Goal: Task Accomplishment & Management: Use online tool/utility

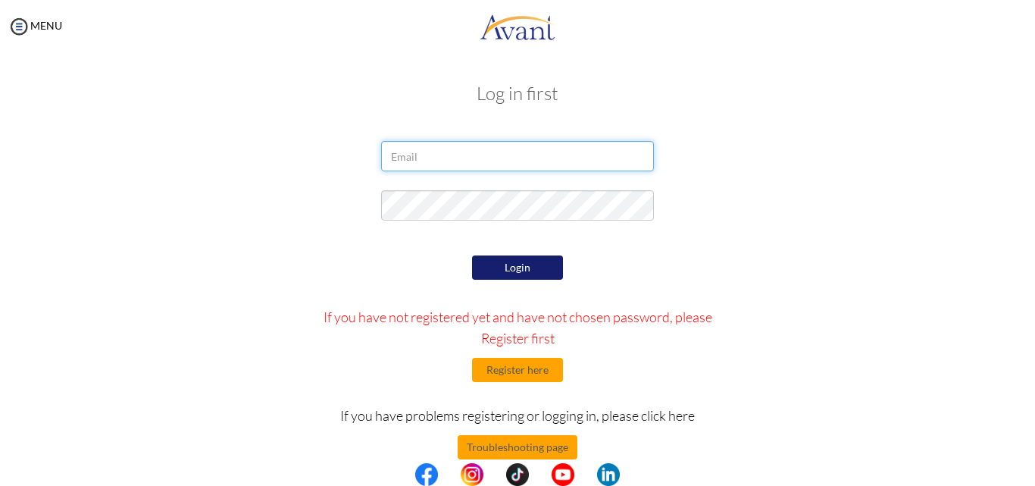
click at [430, 164] on input "email" at bounding box center [517, 156] width 273 height 30
type input "[EMAIL_ADDRESS][DOMAIN_NAME]"
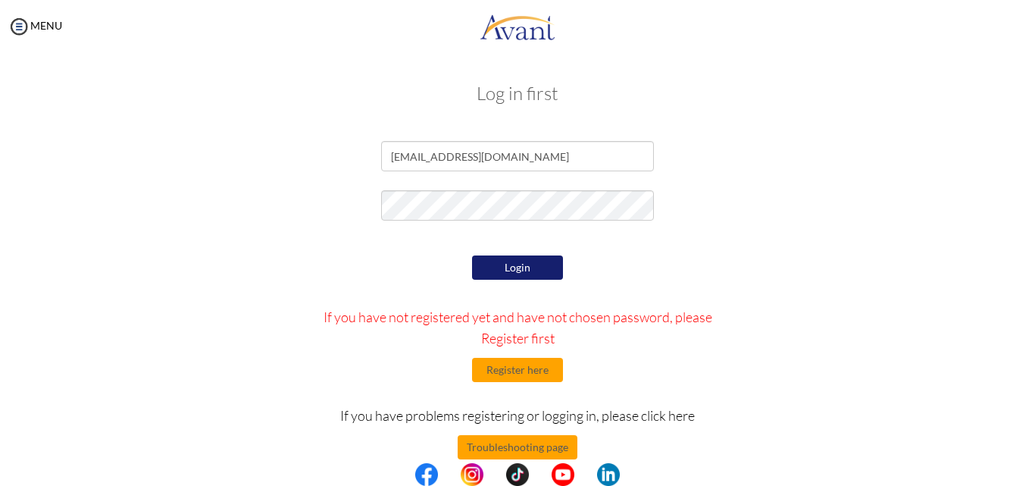
click at [530, 271] on button "Login" at bounding box center [517, 267] width 91 height 24
click at [530, 270] on button "Login" at bounding box center [517, 268] width 91 height 26
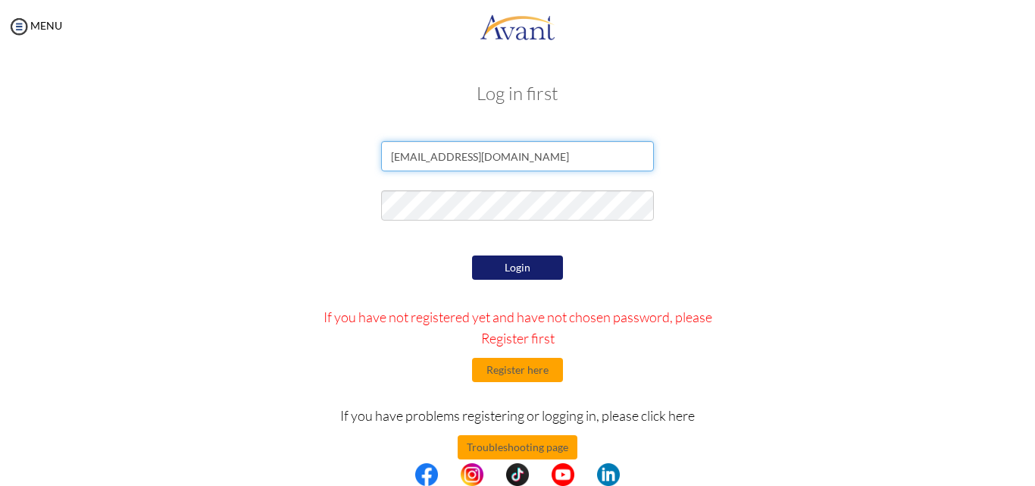
click at [545, 161] on input "[EMAIL_ADDRESS][DOMAIN_NAME]" at bounding box center [517, 156] width 273 height 30
drag, startPoint x: 545, startPoint y: 161, endPoint x: 314, endPoint y: 127, distance: 232.8
click at [314, 127] on div "Log in first [EMAIL_ADDRESS][DOMAIN_NAME] Login If you have not registered yet …" at bounding box center [517, 308] width 886 height 480
click at [511, 158] on input "email" at bounding box center [517, 156] width 273 height 30
type input "[EMAIL_ADDRESS][DOMAIN_NAME]"
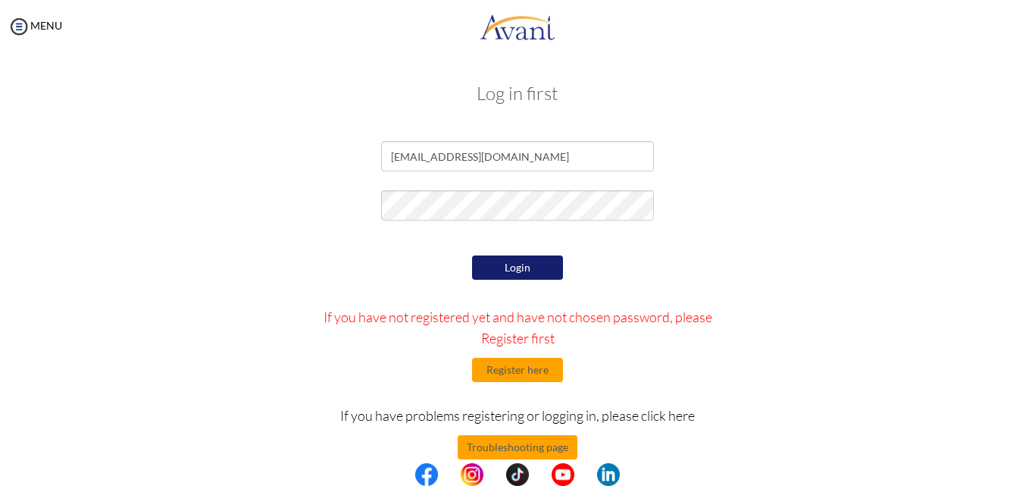
click at [504, 264] on button "Login" at bounding box center [517, 267] width 91 height 24
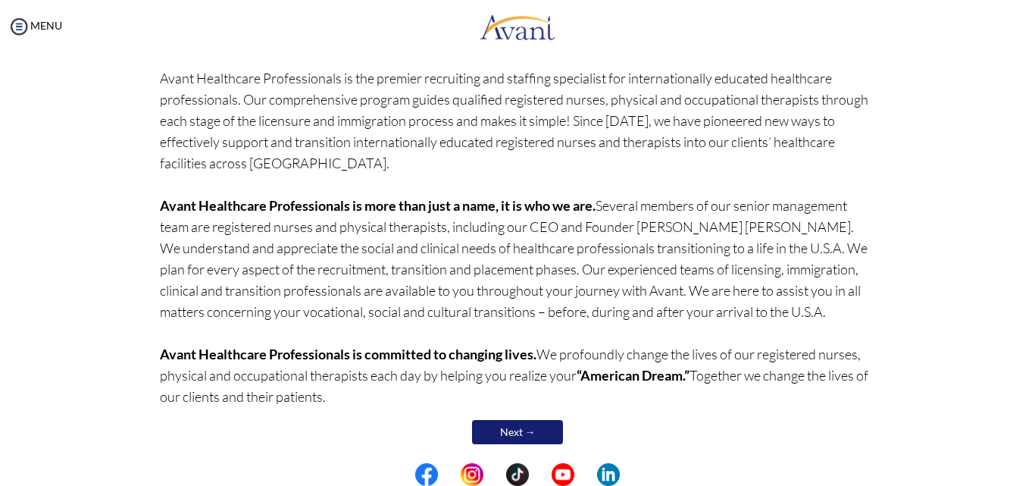
scroll to position [127, 0]
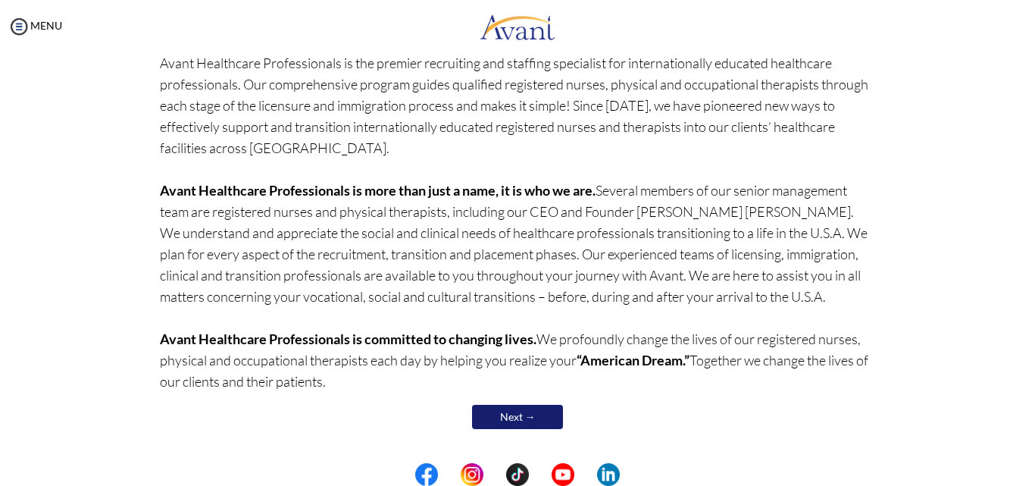
click at [523, 415] on link "Next →" at bounding box center [517, 417] width 91 height 24
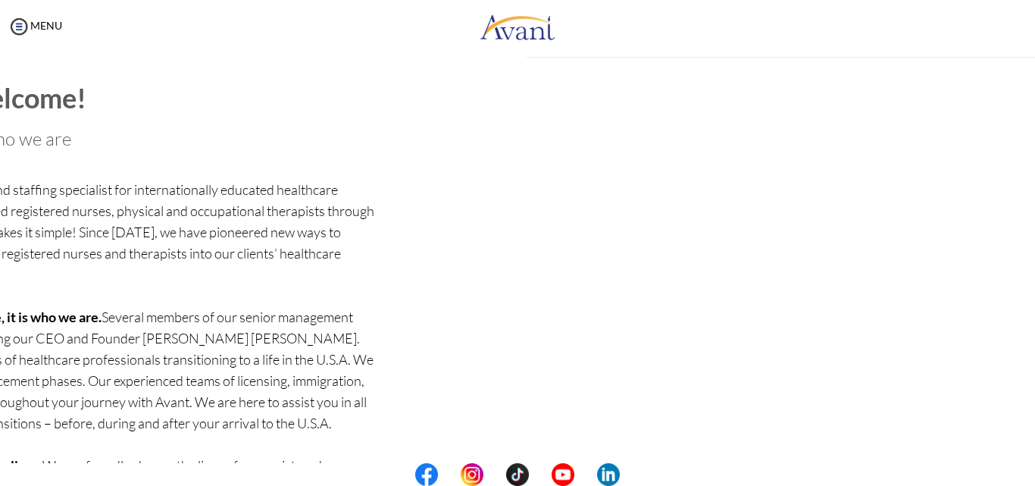
scroll to position [18, 0]
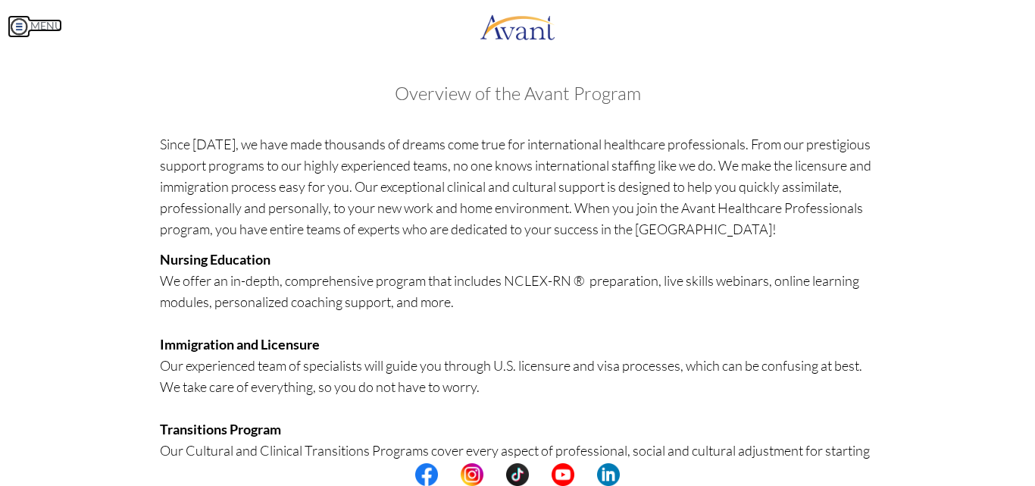
click at [19, 27] on img at bounding box center [19, 26] width 23 height 23
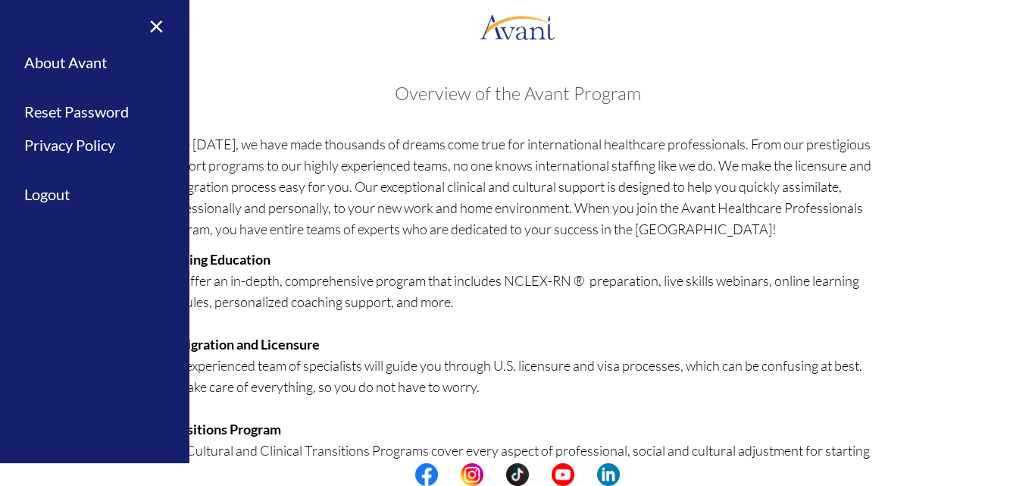
click at [19, 27] on div "× Home Avant Video Library My Process My Resources About Avant Refer a Friend R…" at bounding box center [94, 243] width 189 height 486
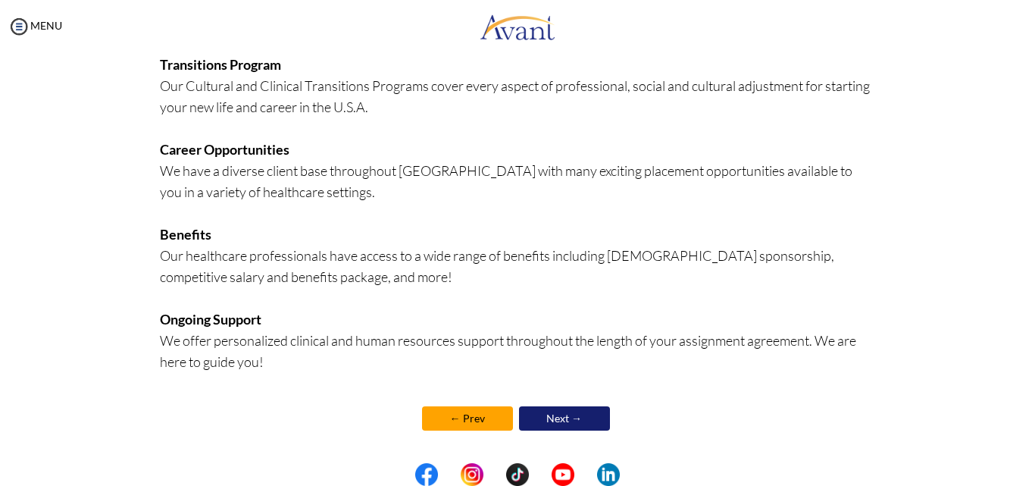
scroll to position [366, 0]
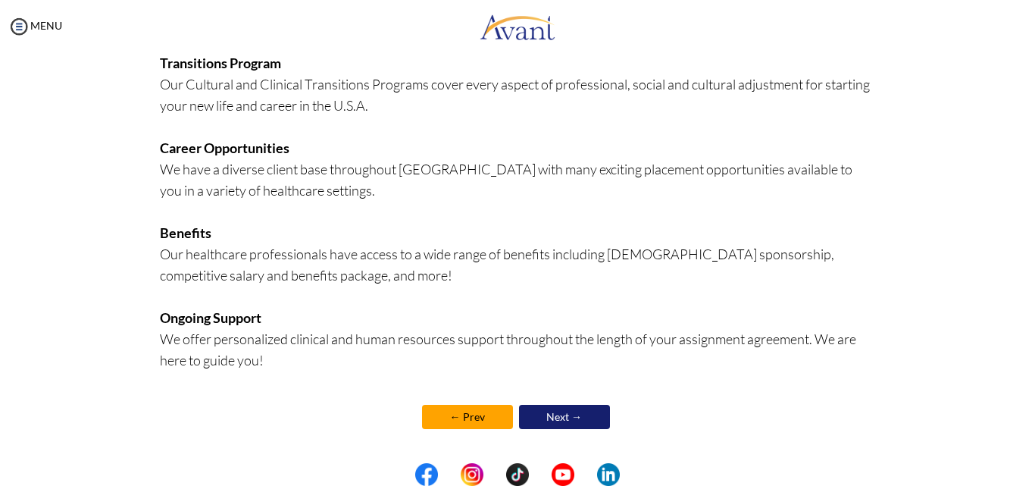
click at [546, 411] on link "Next →" at bounding box center [564, 417] width 91 height 24
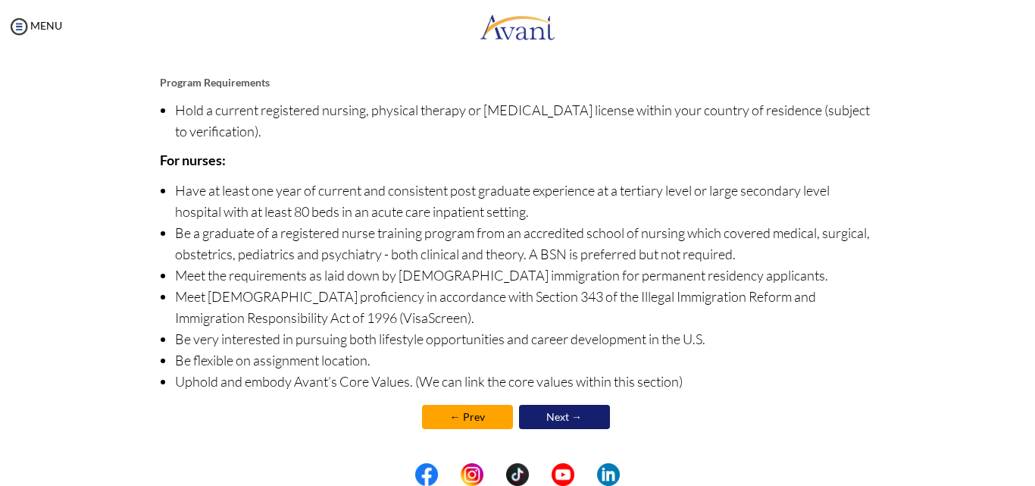
click at [574, 412] on link "Next →" at bounding box center [564, 417] width 91 height 24
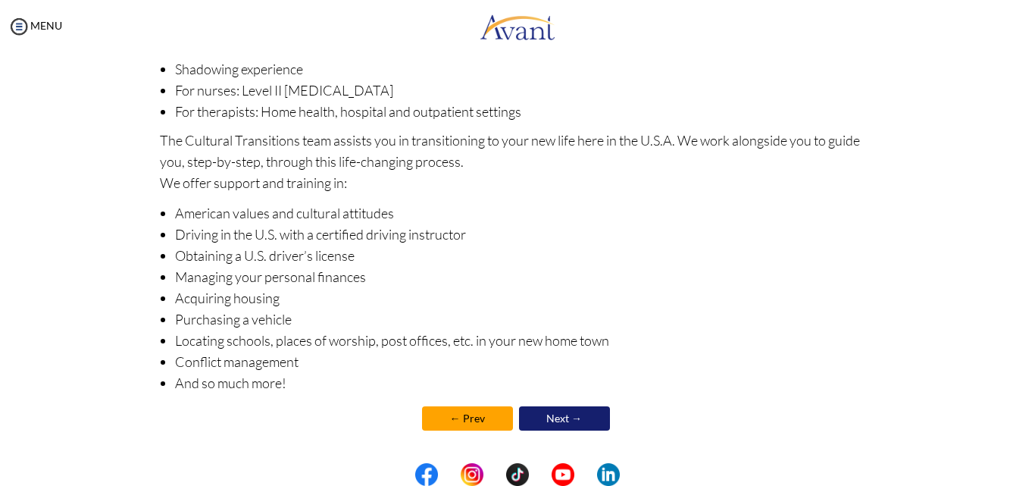
scroll to position [234, 0]
click at [564, 413] on link "Next →" at bounding box center [564, 417] width 91 height 24
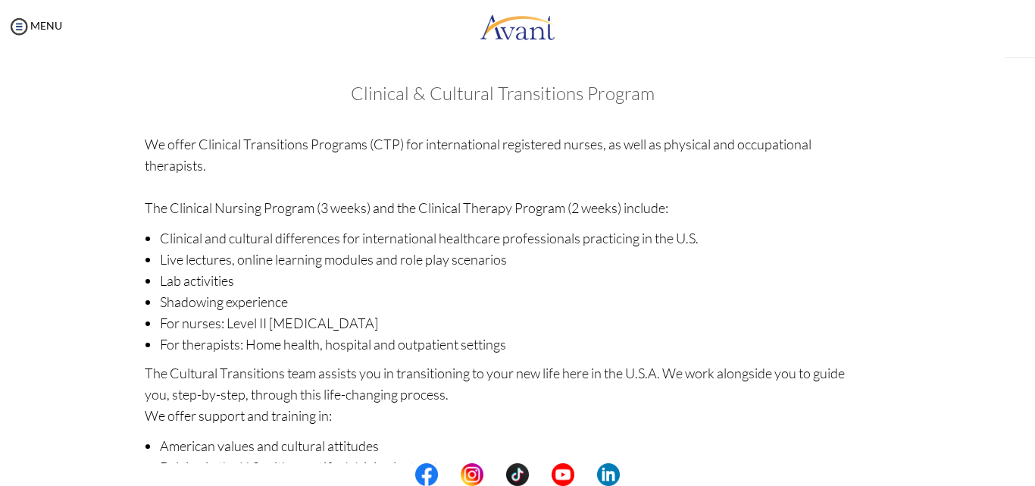
scroll to position [236, 0]
